Goal: Task Accomplishment & Management: Use online tool/utility

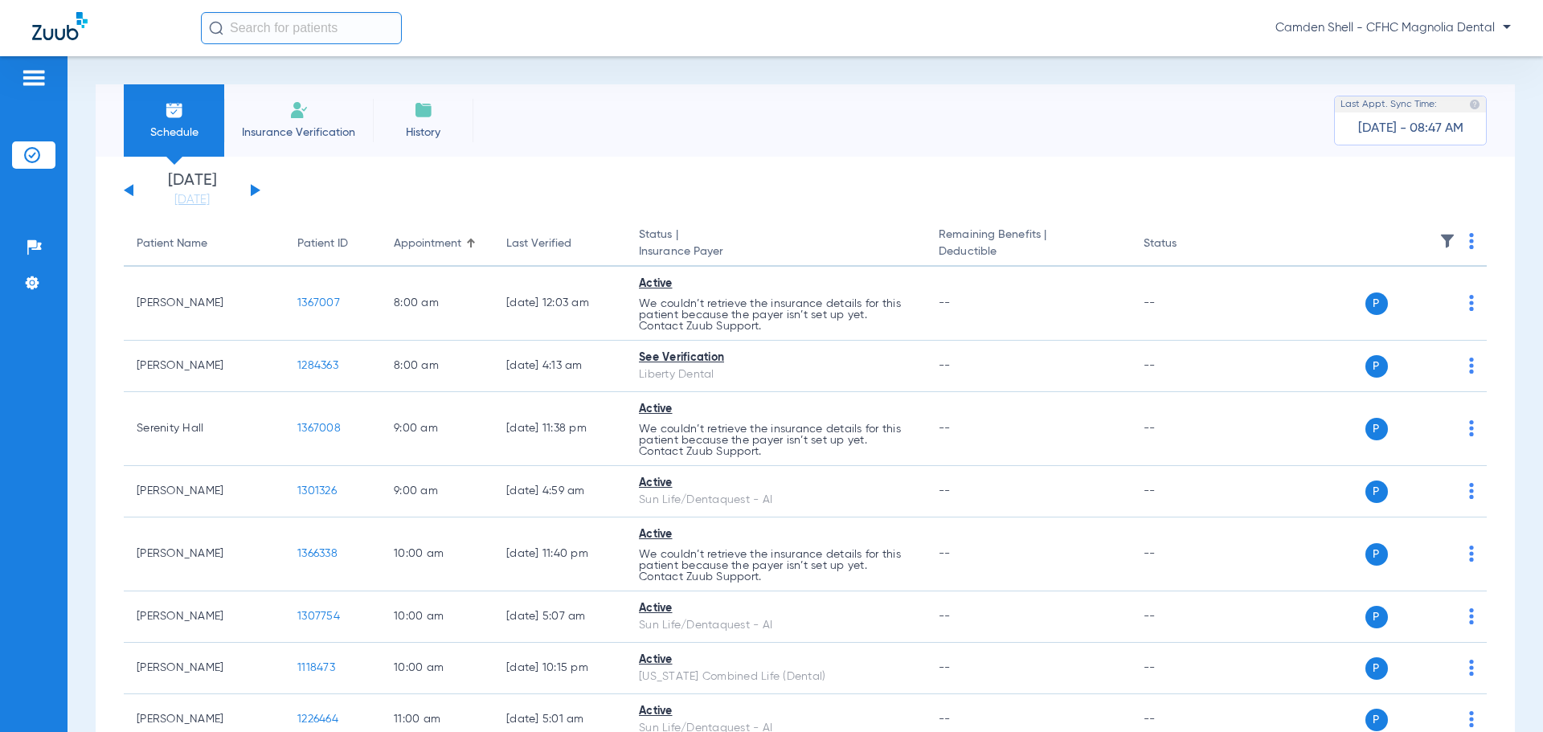
click at [249, 187] on div "[DATE] [DATE] [DATE] [DATE] [DATE] [DATE] [DATE] [DATE] [DATE] [DATE] [DATE] [D…" at bounding box center [192, 190] width 137 height 35
click at [255, 187] on button at bounding box center [256, 190] width 10 height 12
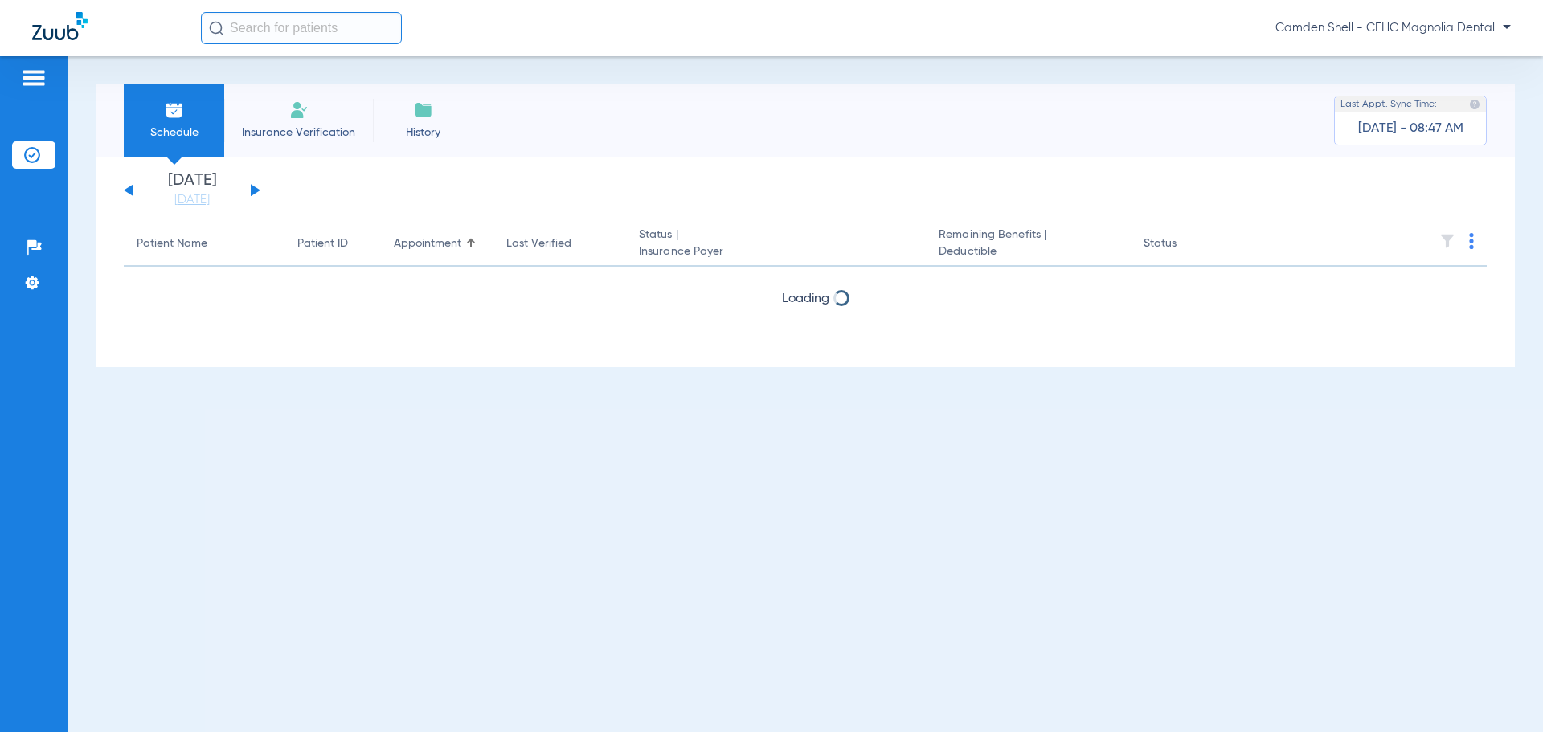
click at [255, 187] on button at bounding box center [256, 190] width 10 height 12
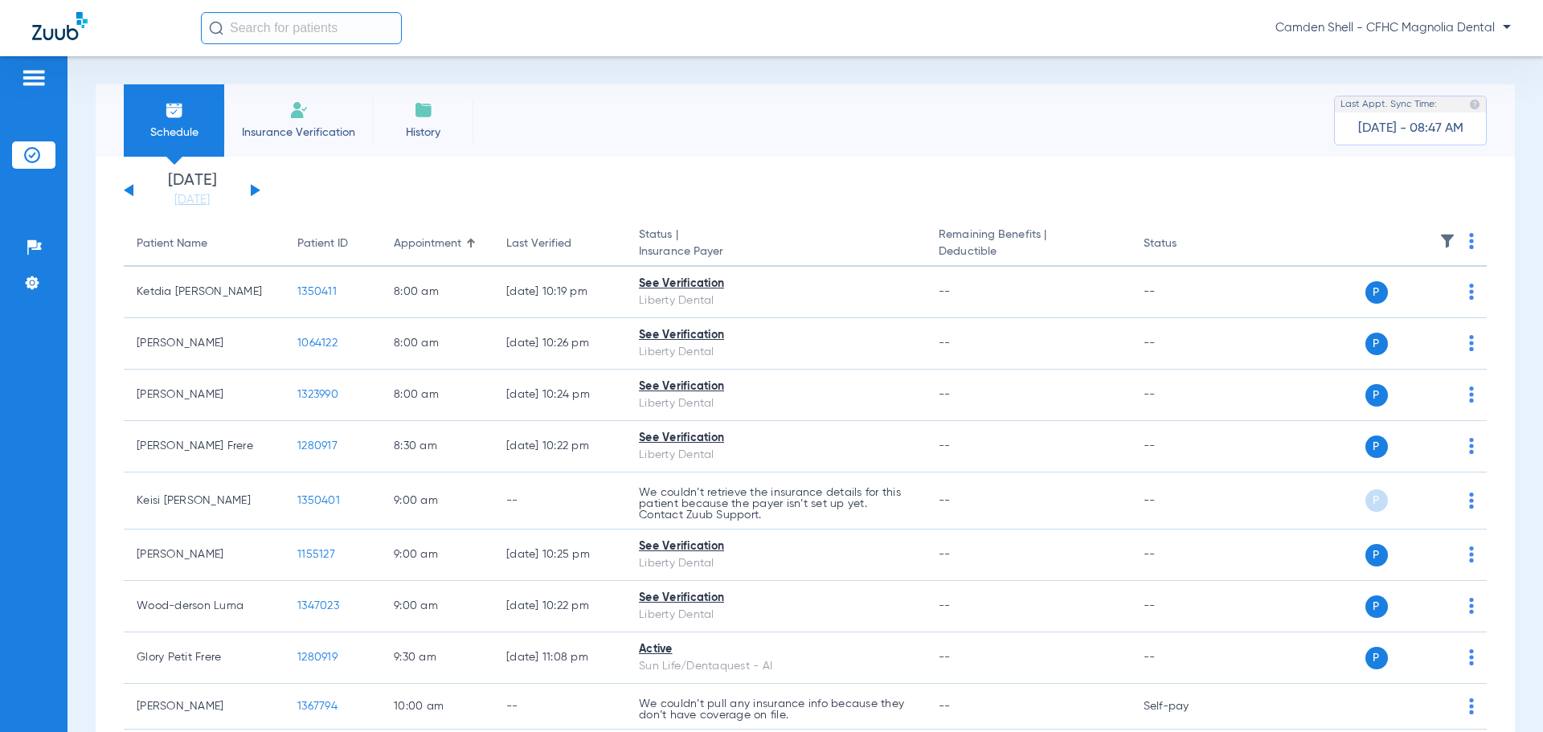
click at [255, 187] on button at bounding box center [256, 190] width 10 height 12
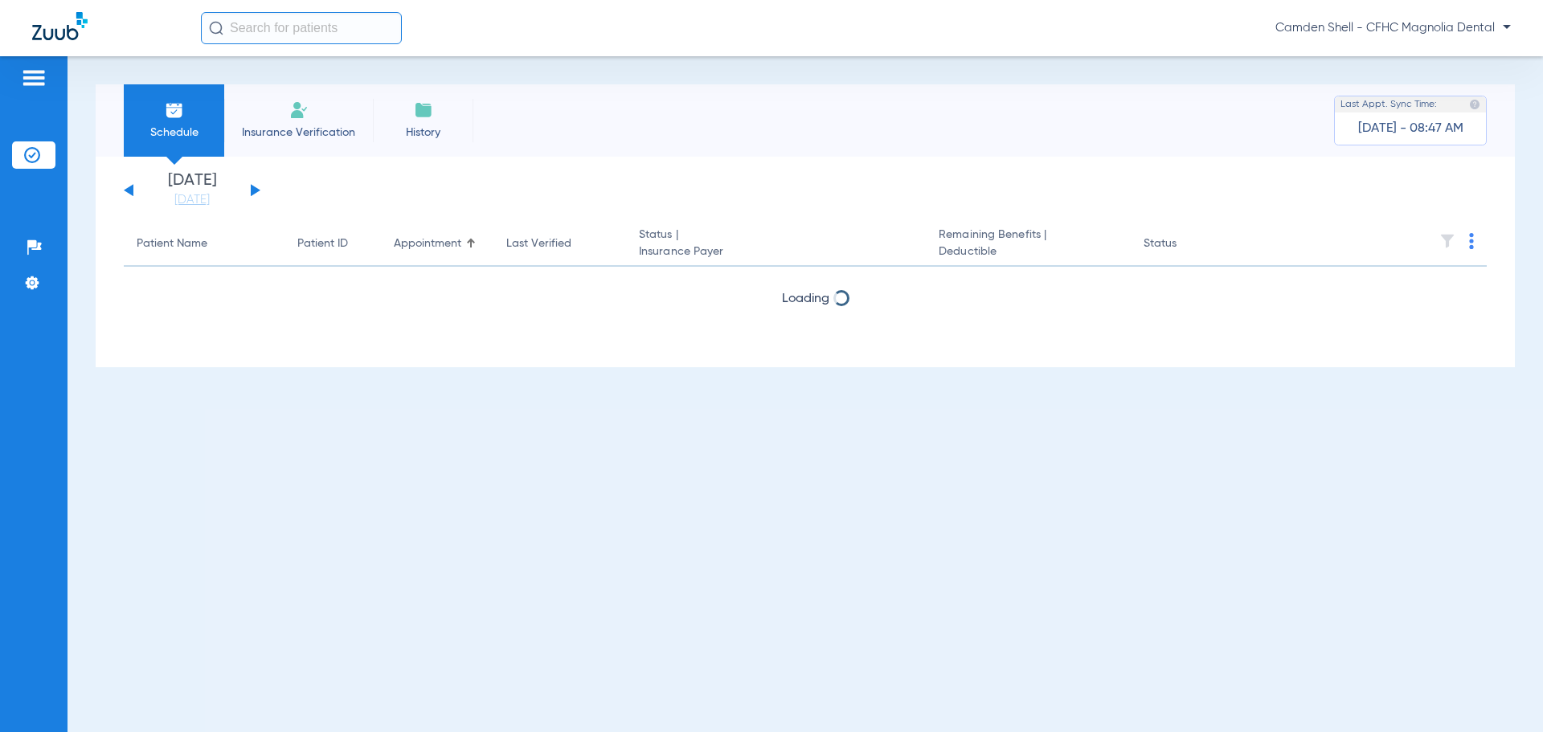
click at [255, 187] on button at bounding box center [256, 190] width 10 height 12
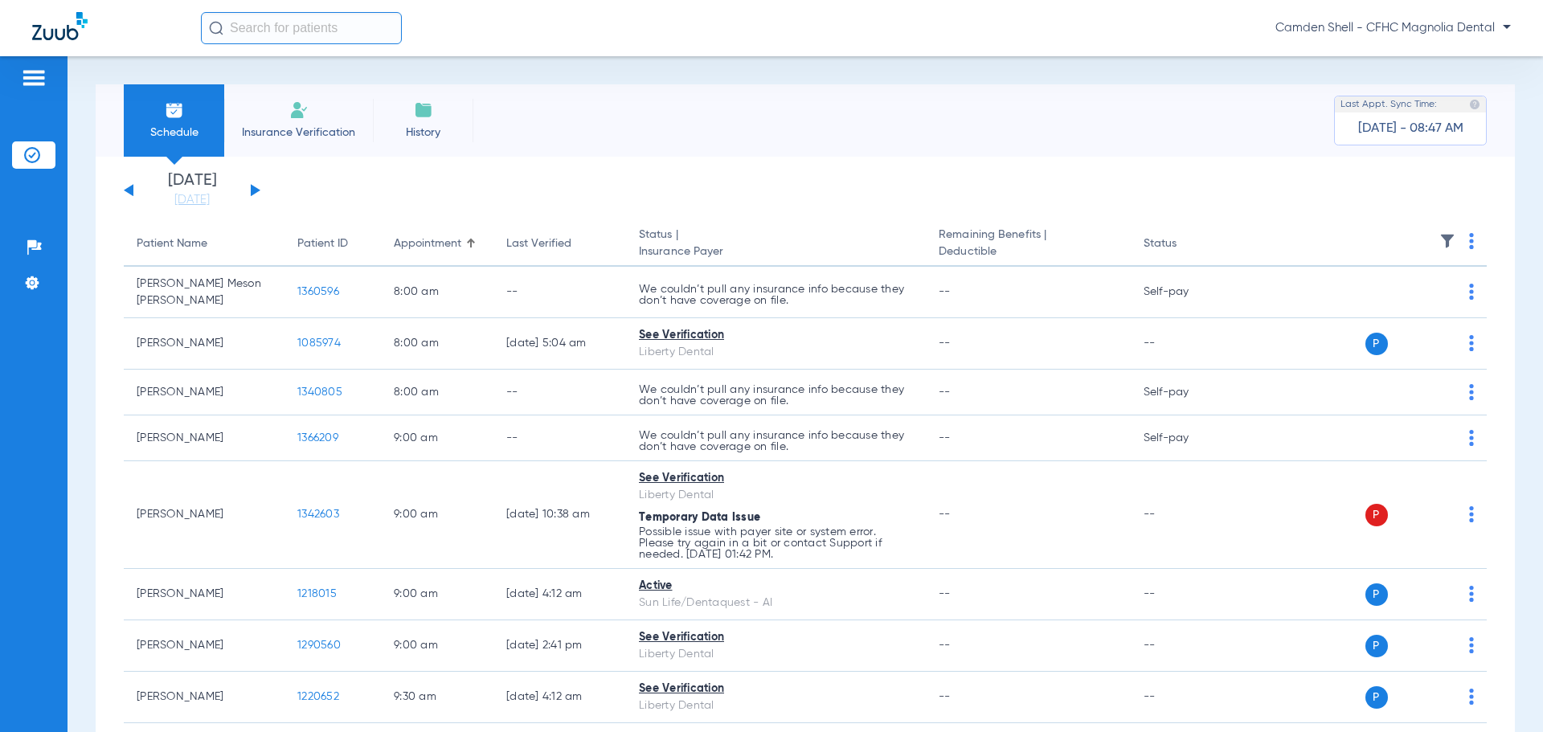
click at [1469, 236] on img at bounding box center [1471, 241] width 5 height 16
click at [1380, 301] on span "Verify All" at bounding box center [1399, 304] width 96 height 11
